Goal: Task Accomplishment & Management: Manage account settings

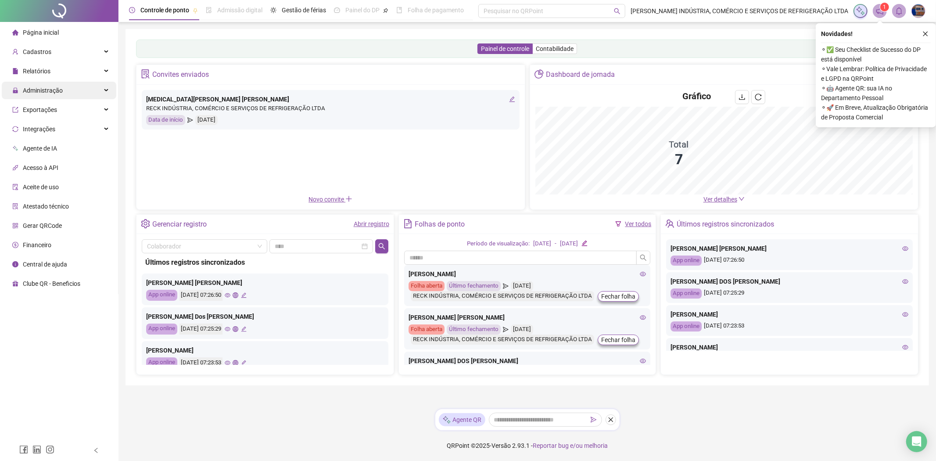
click at [53, 85] on span "Administração" at bounding box center [37, 91] width 50 height 18
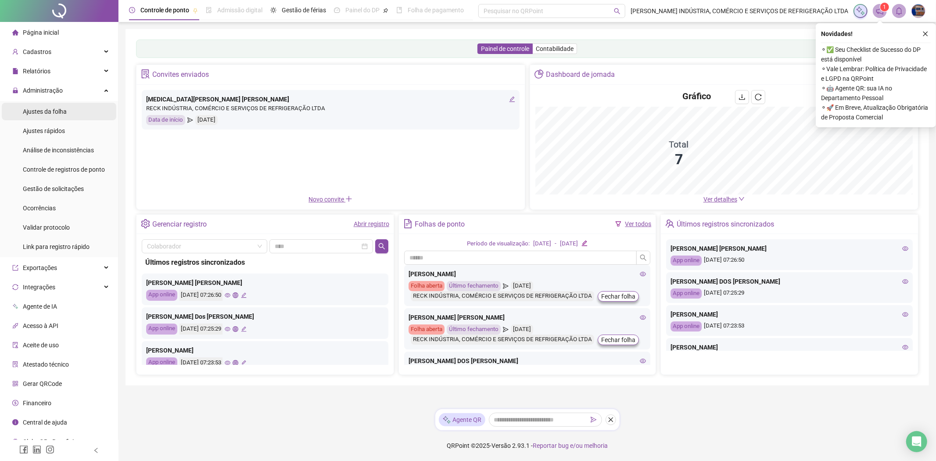
click at [50, 111] on span "Ajustes da folha" at bounding box center [45, 111] width 44 height 7
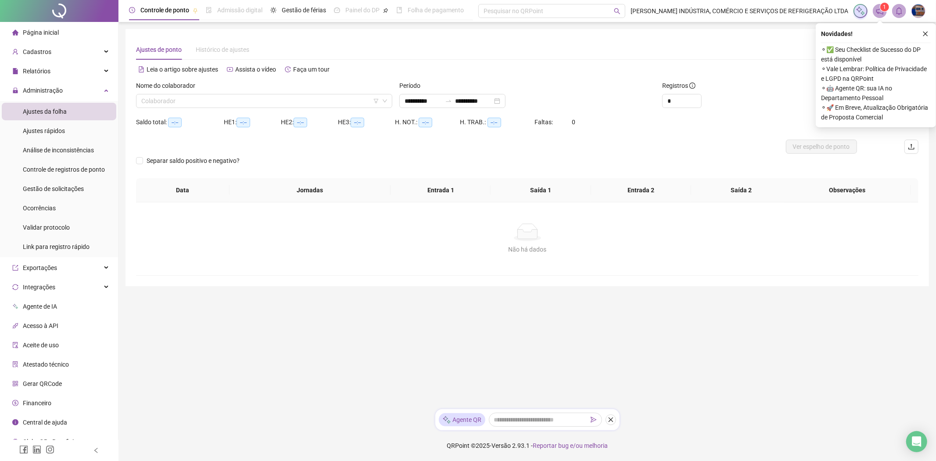
type input "**********"
click at [205, 101] on input "search" at bounding box center [260, 100] width 238 height 13
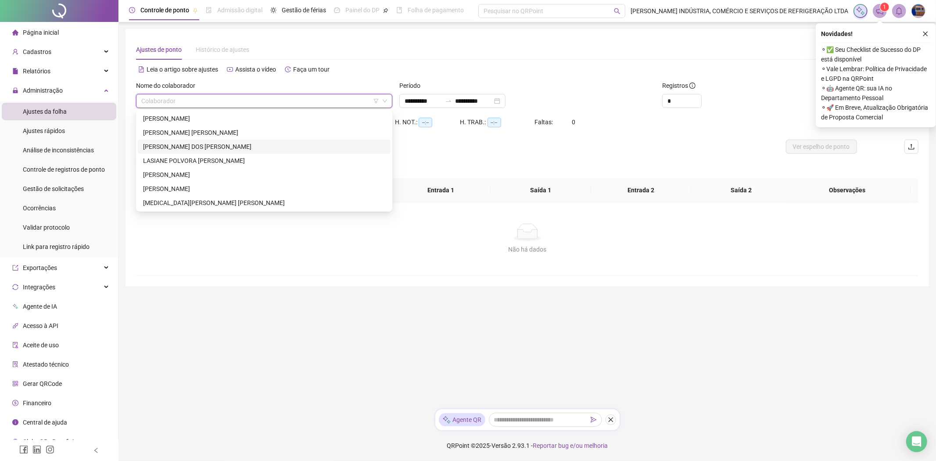
click at [152, 145] on div "[PERSON_NAME] DOS [PERSON_NAME]" at bounding box center [264, 147] width 242 height 10
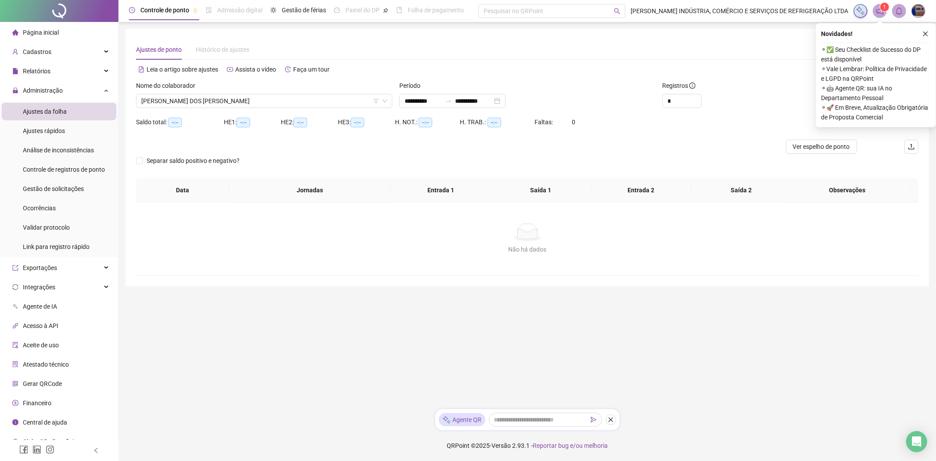
click at [929, 34] on button "button" at bounding box center [925, 34] width 11 height 11
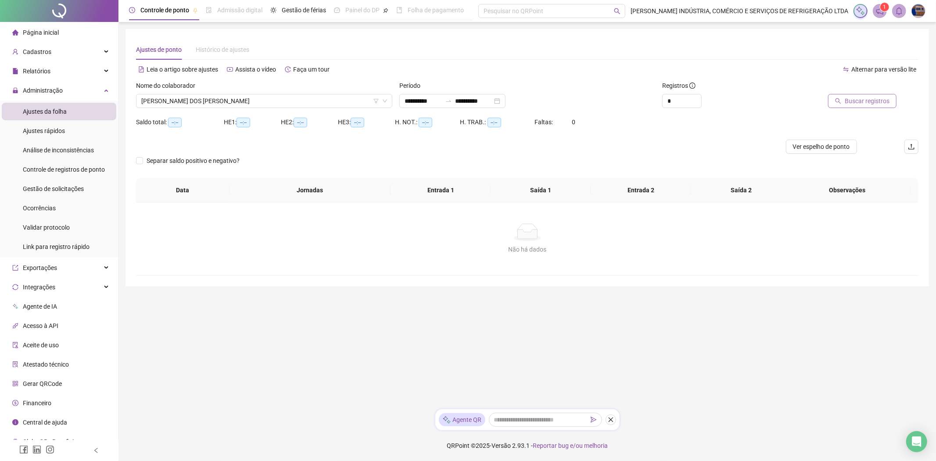
click at [870, 95] on button "Buscar registros" at bounding box center [862, 101] width 68 height 14
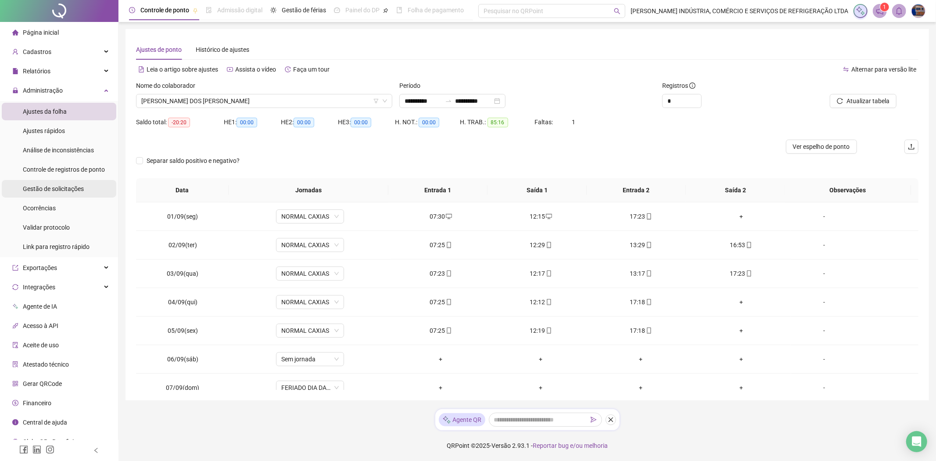
click at [34, 189] on span "Gestão de solicitações" at bounding box center [53, 188] width 61 height 7
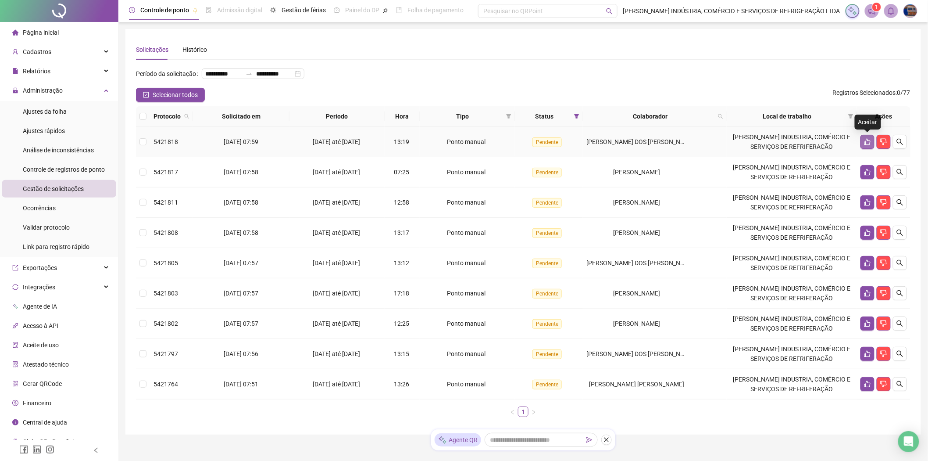
click at [862, 139] on button "button" at bounding box center [868, 142] width 14 height 14
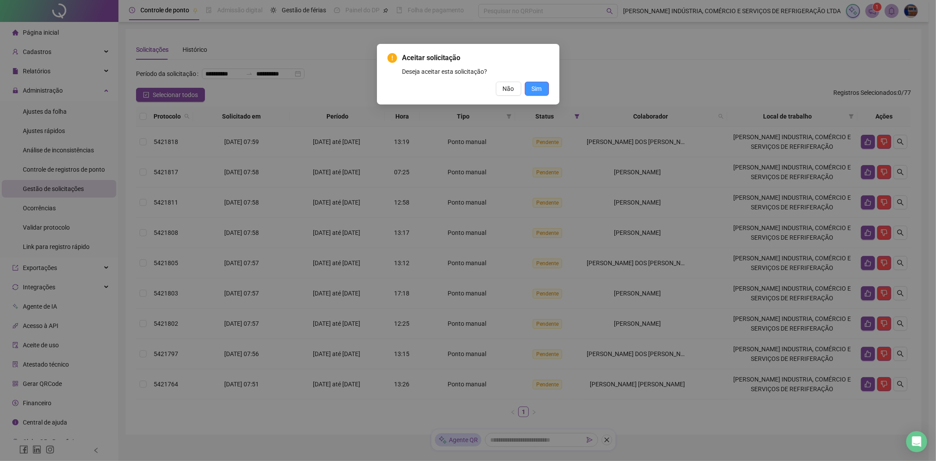
drag, startPoint x: 528, startPoint y: 88, endPoint x: 541, endPoint y: 89, distance: 12.8
click at [529, 87] on button "Sim" at bounding box center [537, 89] width 24 height 14
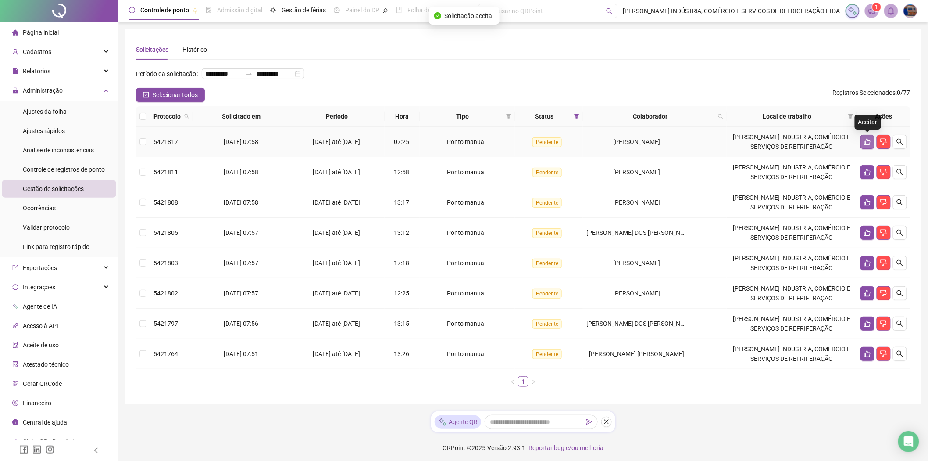
click at [869, 145] on icon "like" at bounding box center [868, 142] width 6 height 7
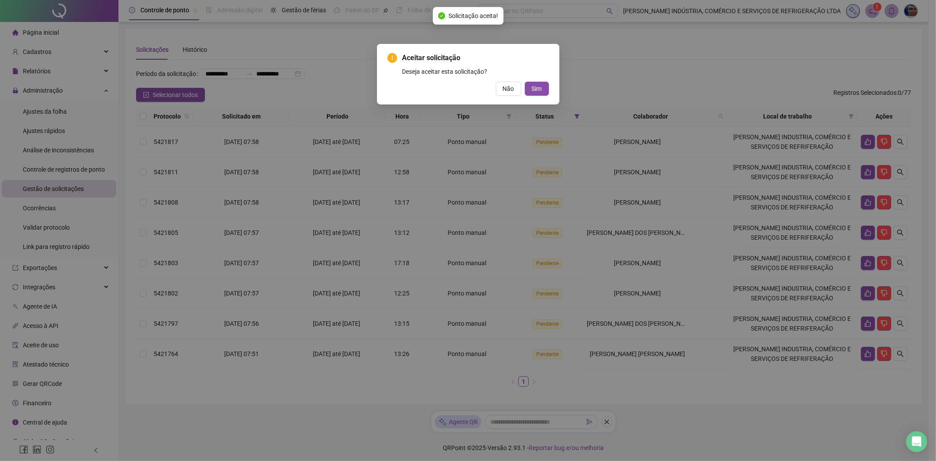
click at [525, 82] on button "Sim" at bounding box center [537, 89] width 24 height 14
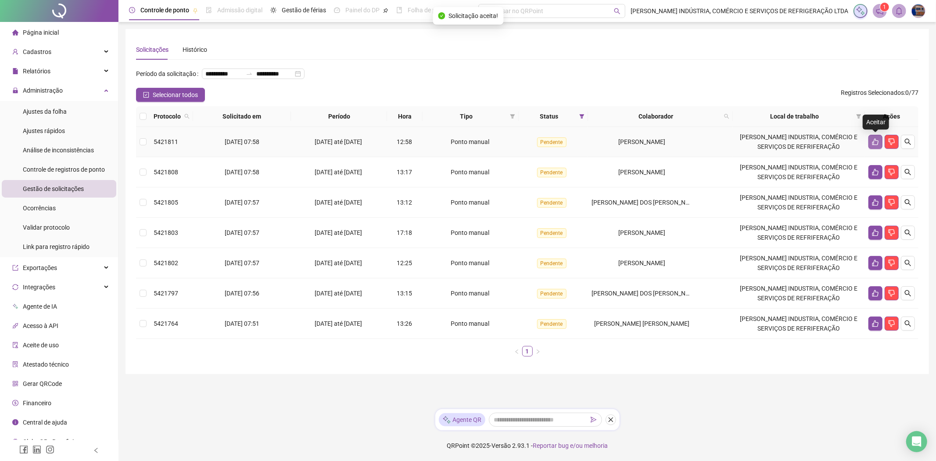
click at [876, 144] on icon "like" at bounding box center [875, 141] width 7 height 7
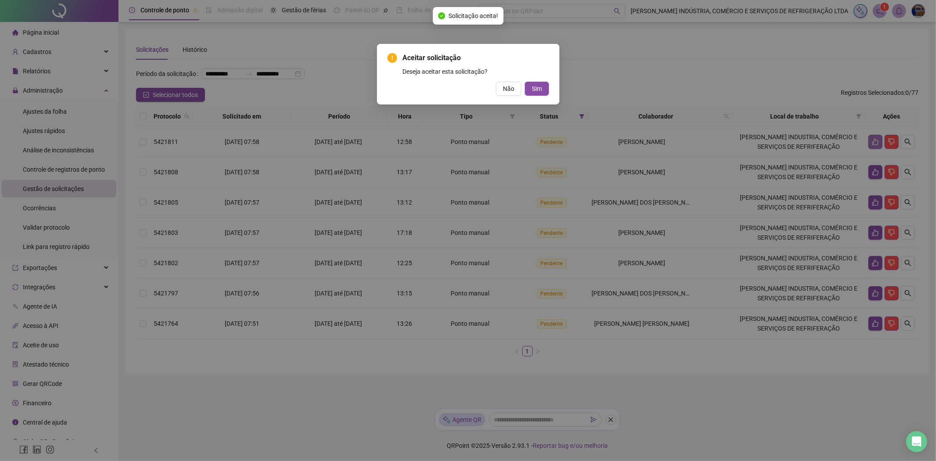
click at [525, 82] on button "Sim" at bounding box center [537, 89] width 24 height 14
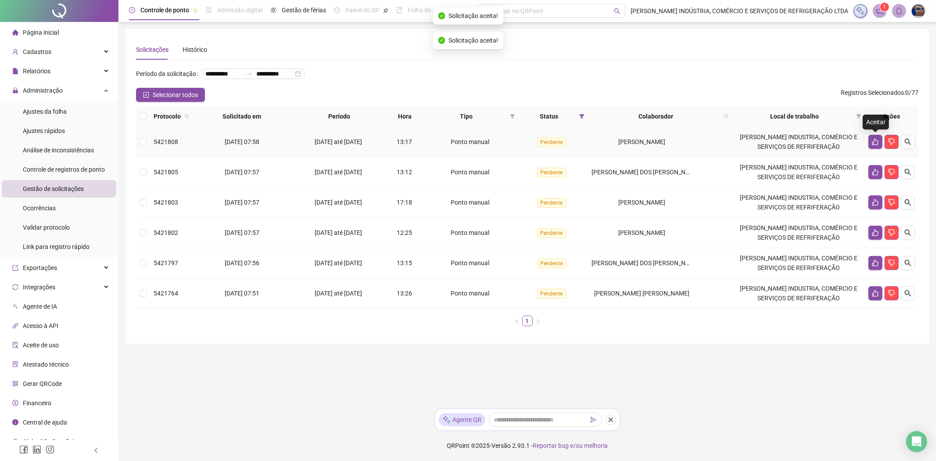
click at [876, 144] on icon "like" at bounding box center [875, 141] width 7 height 7
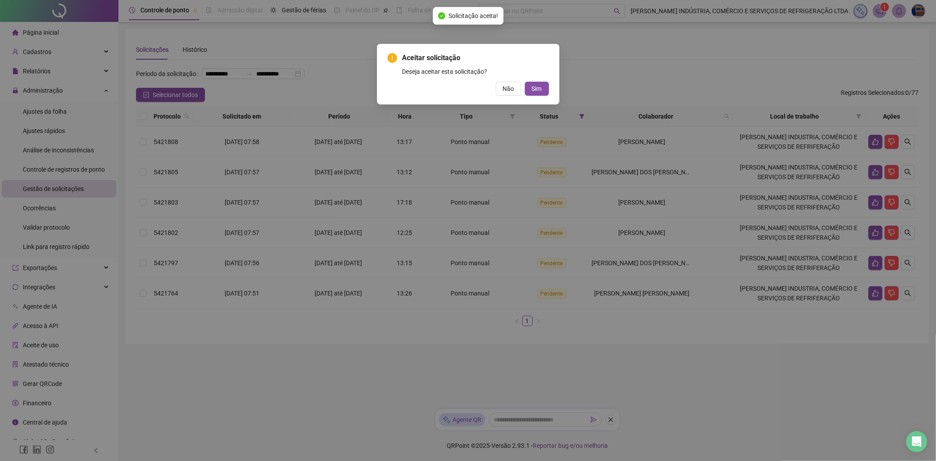
click at [525, 82] on button "Sim" at bounding box center [537, 89] width 24 height 14
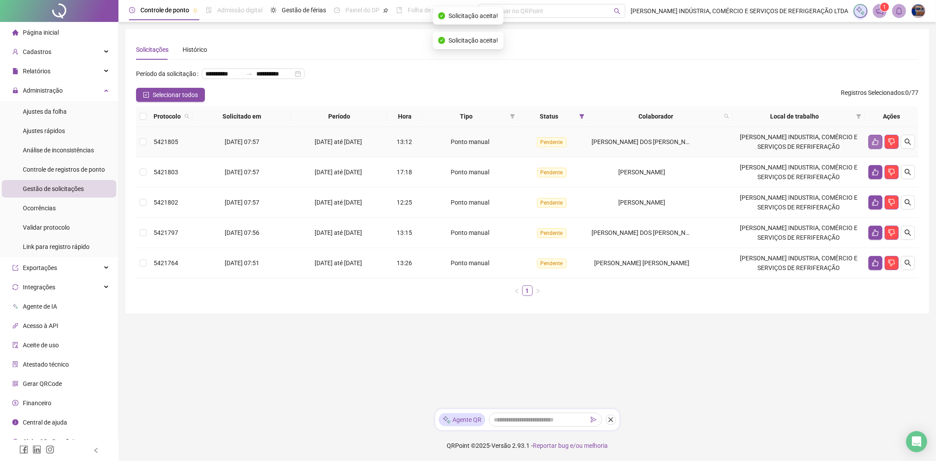
click at [870, 142] on button "button" at bounding box center [875, 142] width 14 height 14
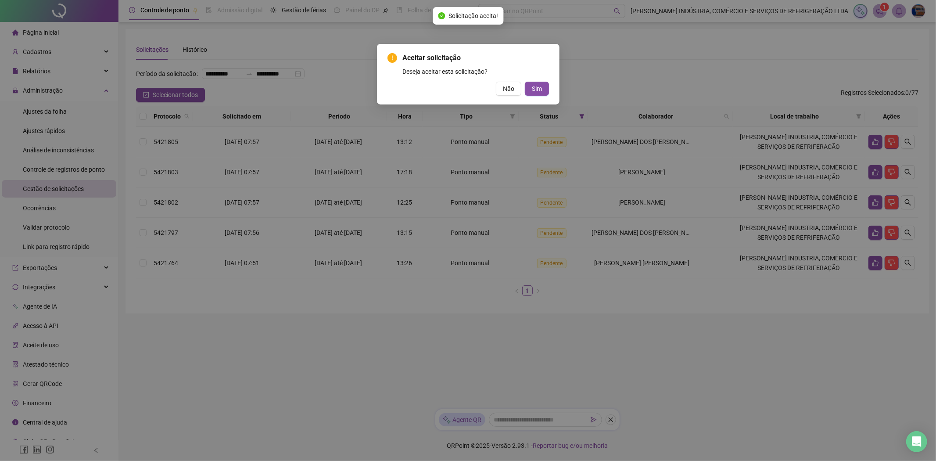
click at [525, 82] on button "Sim" at bounding box center [537, 89] width 24 height 14
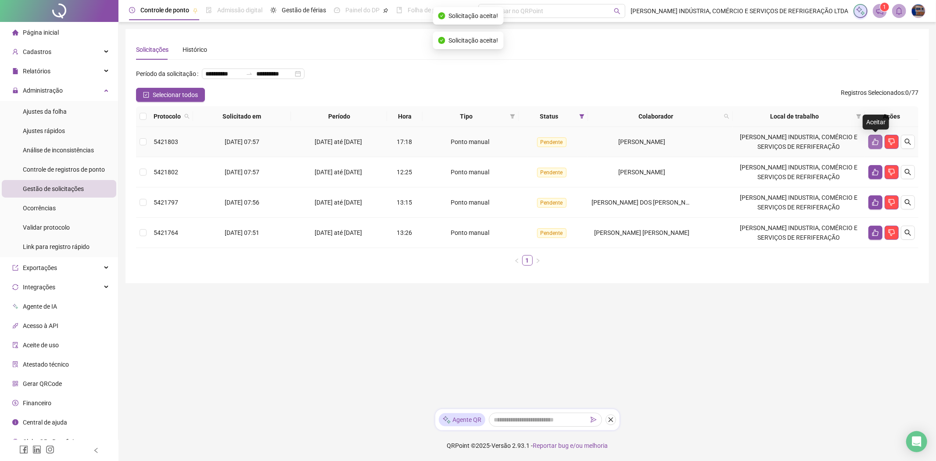
click at [874, 145] on icon "like" at bounding box center [875, 142] width 6 height 7
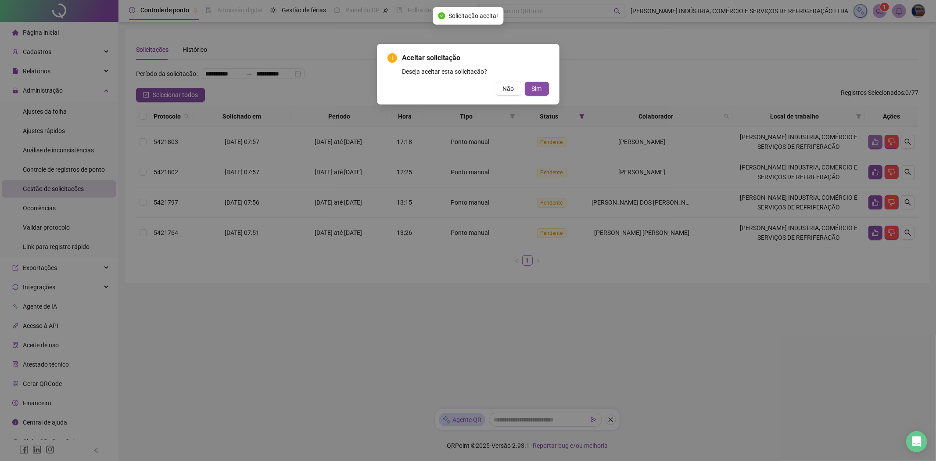
click at [525, 82] on button "Sim" at bounding box center [537, 89] width 24 height 14
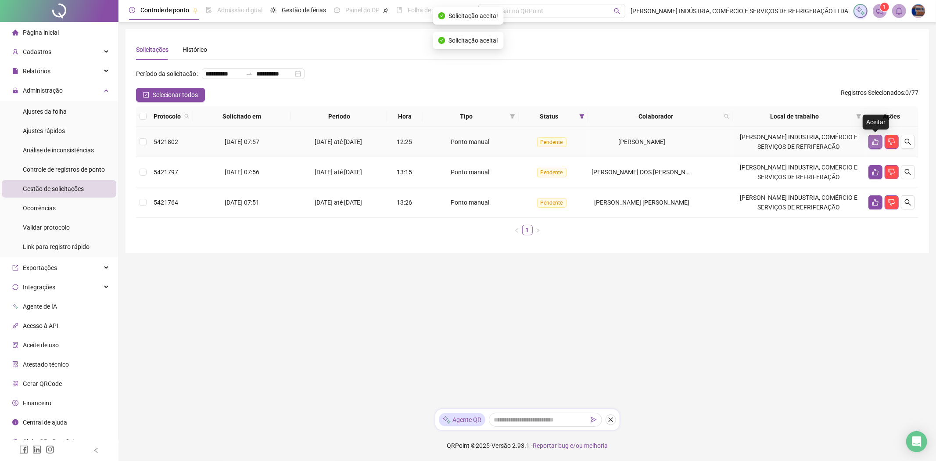
click at [874, 144] on icon "like" at bounding box center [875, 141] width 7 height 7
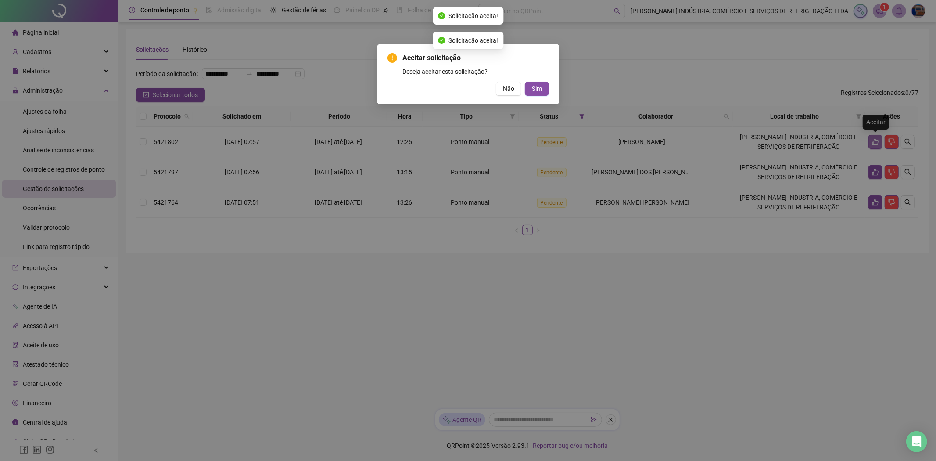
click at [525, 82] on button "Sim" at bounding box center [537, 89] width 24 height 14
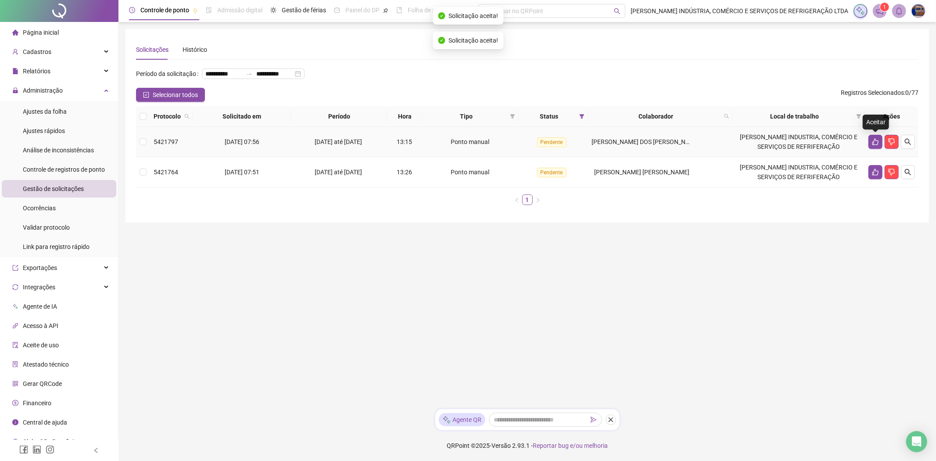
click at [874, 144] on icon "like" at bounding box center [875, 141] width 7 height 7
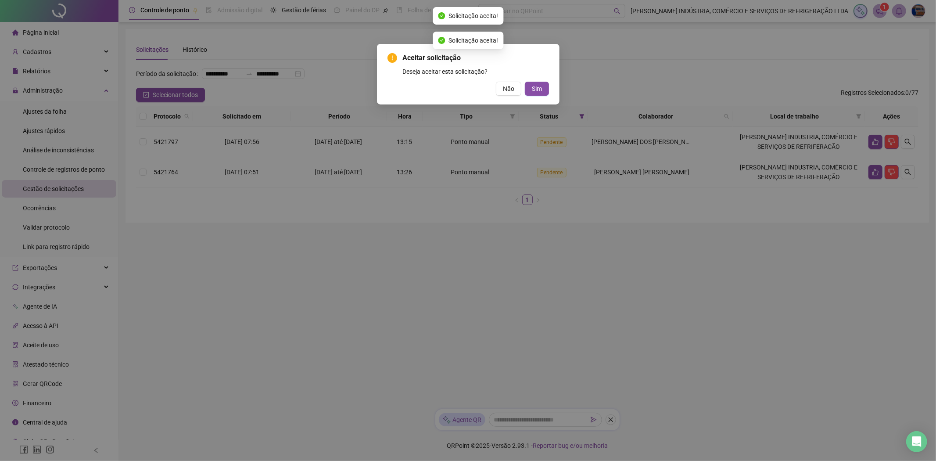
click at [525, 82] on button "Sim" at bounding box center [537, 89] width 24 height 14
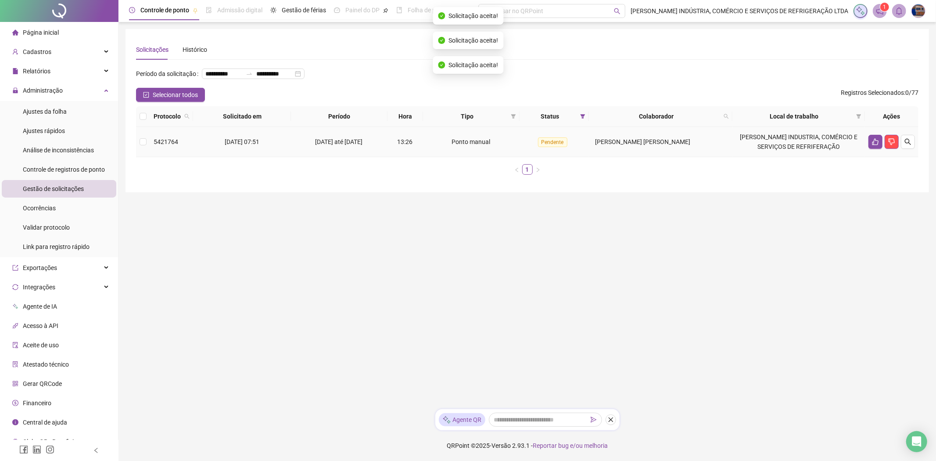
click at [874, 143] on icon "like" at bounding box center [875, 141] width 7 height 7
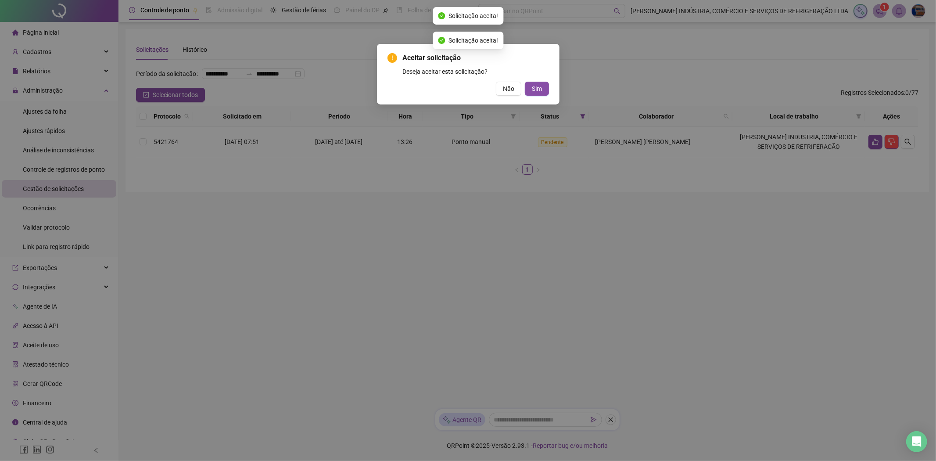
click at [525, 82] on button "Sim" at bounding box center [537, 89] width 24 height 14
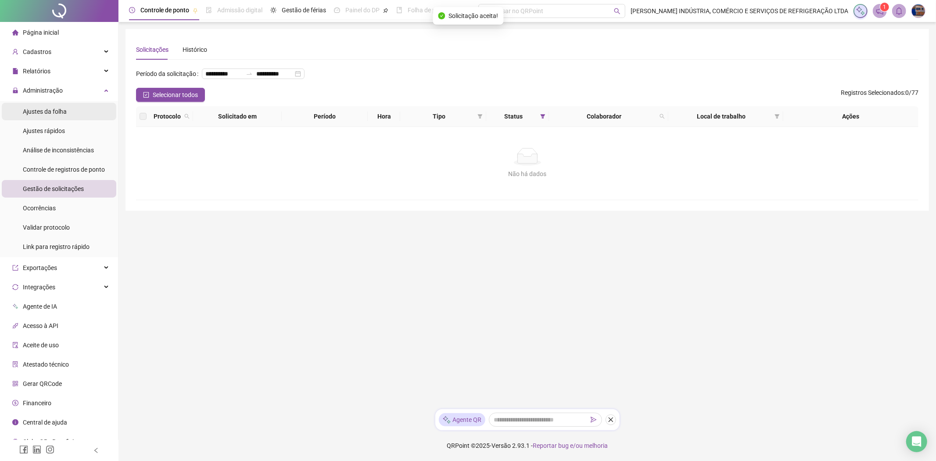
click at [37, 111] on span "Ajustes da folha" at bounding box center [45, 111] width 44 height 7
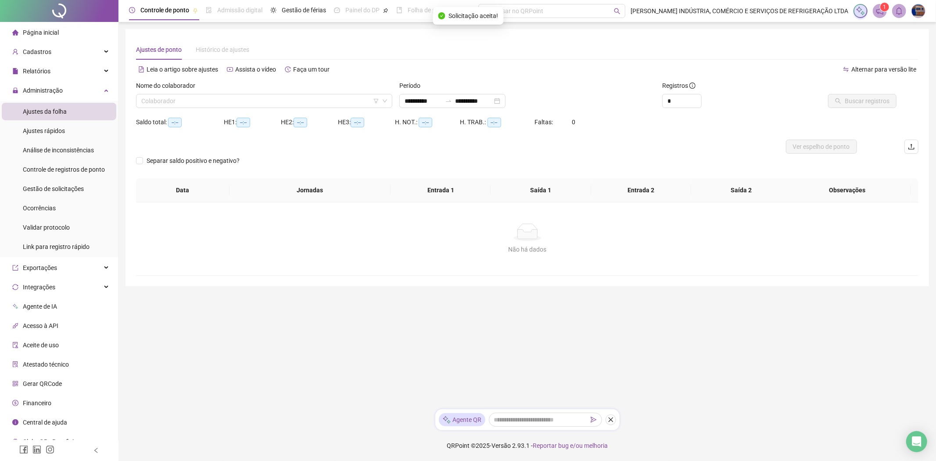
type input "**********"
click at [154, 99] on input "search" at bounding box center [260, 100] width 238 height 13
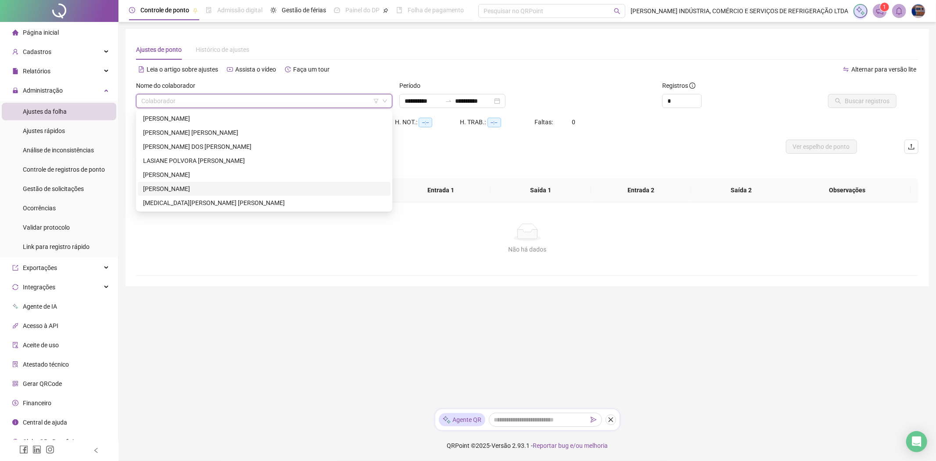
click at [145, 185] on div "[PERSON_NAME]" at bounding box center [264, 189] width 242 height 10
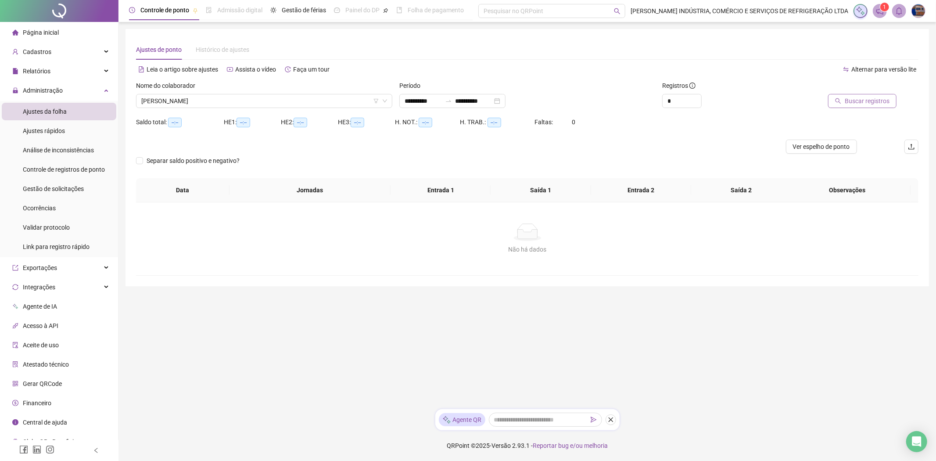
click at [891, 100] on button "Buscar registros" at bounding box center [862, 101] width 68 height 14
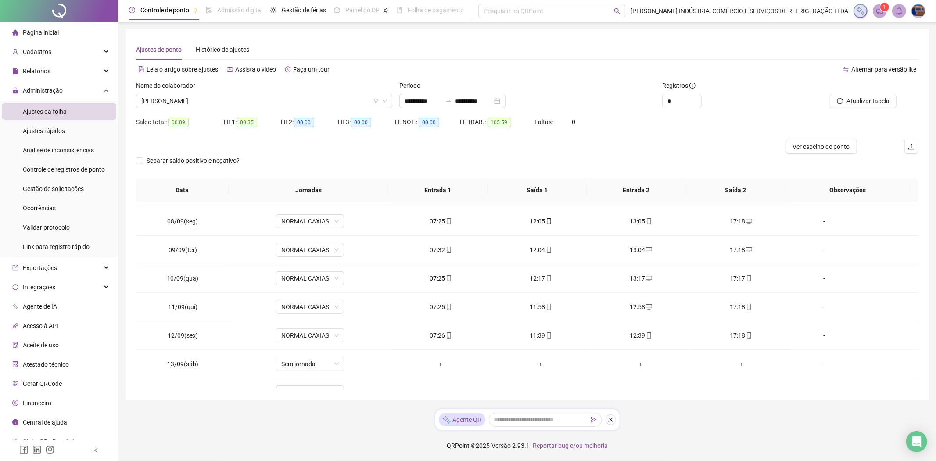
scroll to position [243, 0]
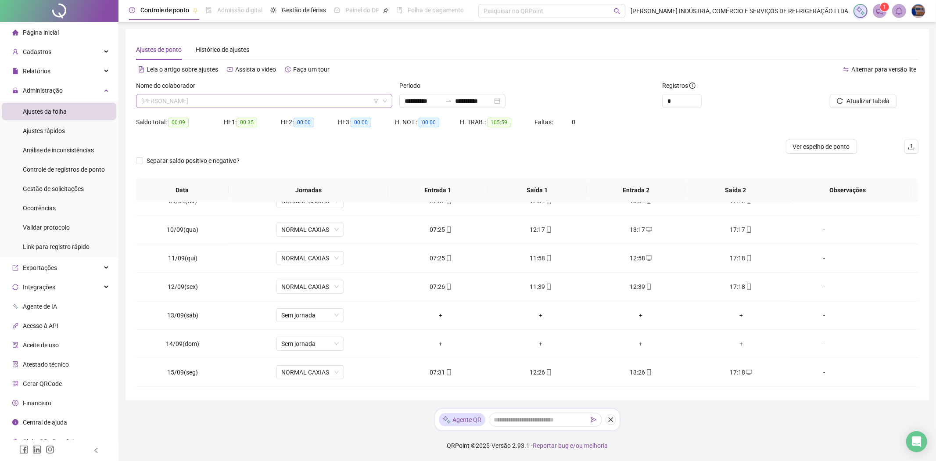
click at [182, 100] on span "[PERSON_NAME]" at bounding box center [264, 100] width 246 height 13
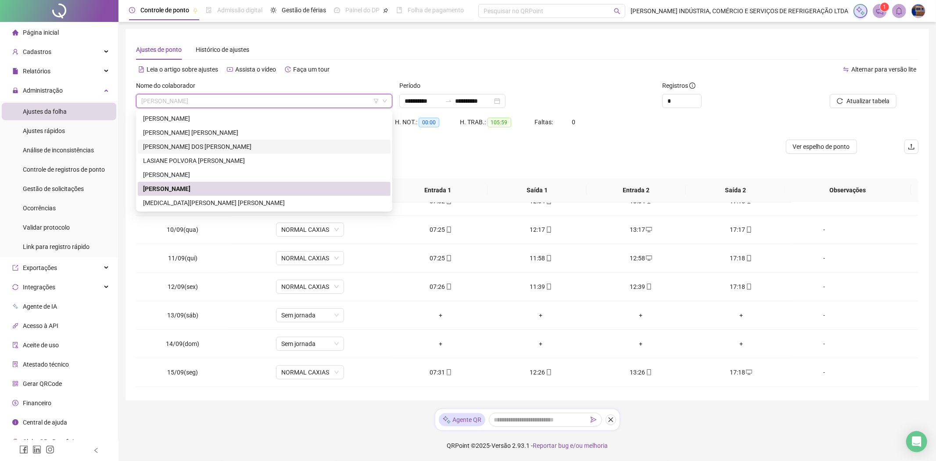
click at [161, 145] on div "[PERSON_NAME] DOS [PERSON_NAME]" at bounding box center [264, 147] width 242 height 10
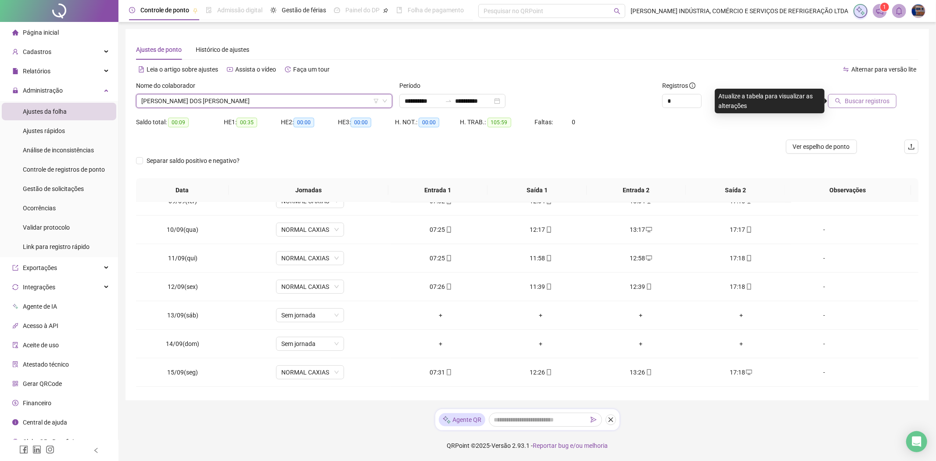
click at [854, 95] on button "Buscar registros" at bounding box center [862, 101] width 68 height 14
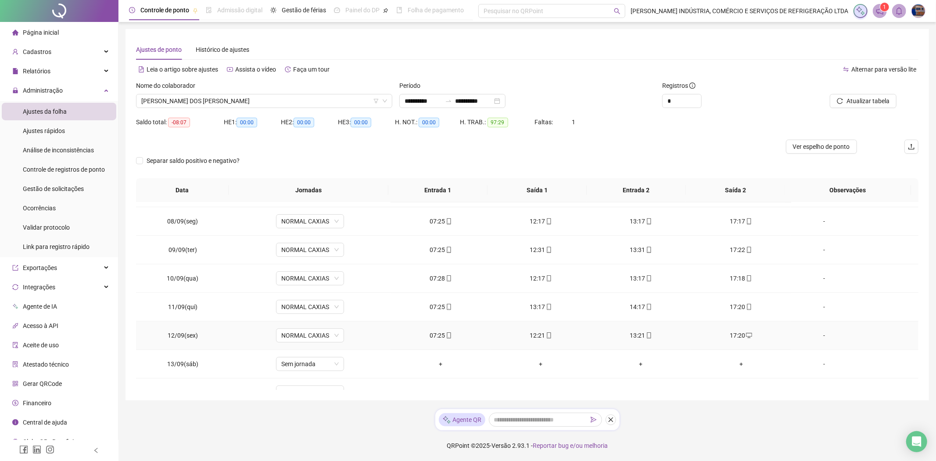
scroll to position [269, 0]
